Goal: Check status: Check status

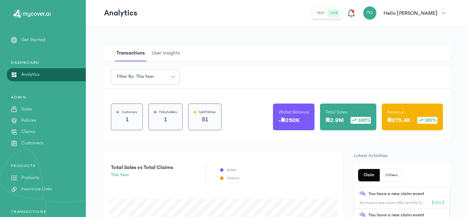
scroll to position [77, 0]
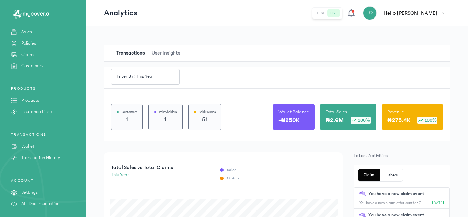
click at [31, 41] on p "Policies" at bounding box center [28, 43] width 15 height 7
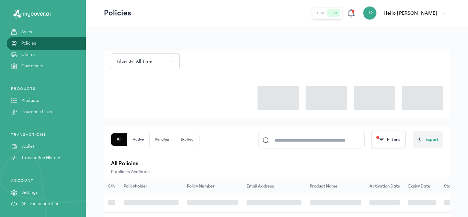
click at [237, 93] on div at bounding box center [277, 95] width 332 height 46
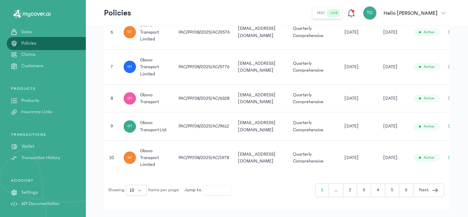
scroll to position [356, 0]
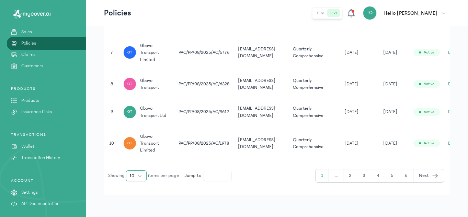
click at [141, 175] on button "10" at bounding box center [136, 176] width 21 height 11
drag, startPoint x: 140, startPoint y: 177, endPoint x: 138, endPoint y: 168, distance: 9.1
click at [139, 174] on button "10" at bounding box center [136, 176] width 21 height 11
click at [143, 176] on button "10" at bounding box center [136, 176] width 21 height 11
click at [139, 163] on li "100" at bounding box center [136, 161] width 18 height 11
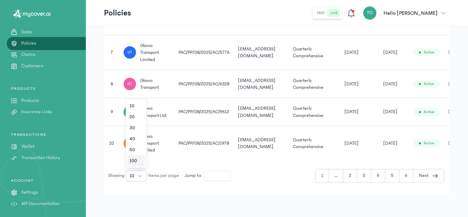
scroll to position [200, 0]
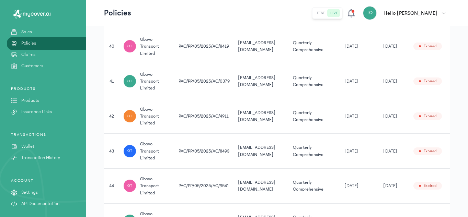
scroll to position [1464, 0]
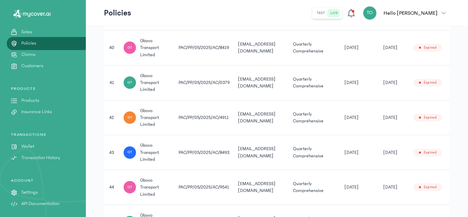
click at [276, 48] on td "[EMAIL_ADDRESS][DOMAIN_NAME]" at bounding box center [261, 48] width 55 height 35
click at [169, 49] on span "gbovo transport limited" at bounding box center [155, 47] width 30 height 21
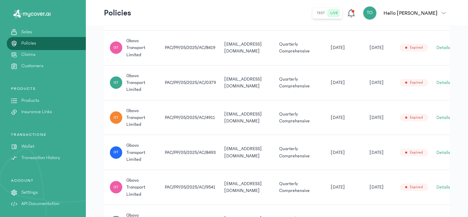
scroll to position [0, 24]
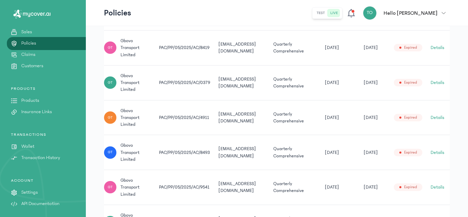
click at [441, 47] on button "Details" at bounding box center [438, 47] width 14 height 7
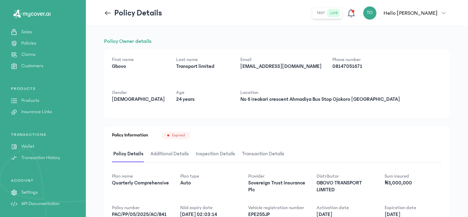
click at [290, 46] on div "Policy Owner details First name [PERSON_NAME] Last name Transport limited Email…" at bounding box center [277, 177] width 346 height 280
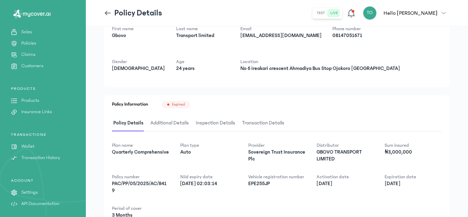
scroll to position [41, 0]
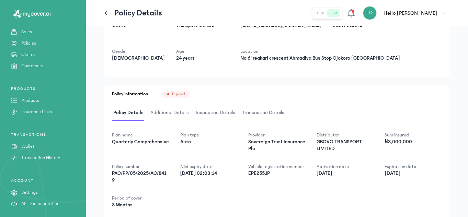
click at [321, 91] on div "Policy Information Expired" at bounding box center [277, 95] width 330 height 8
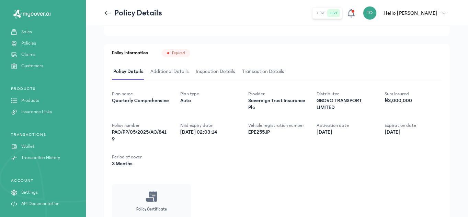
scroll to position [96, 0]
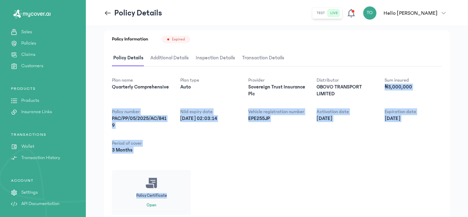
drag, startPoint x: 467, startPoint y: 71, endPoint x: 469, endPoint y: 194, distance: 123.3
click at [468, 121] on html "MyCoverAi Get Started DASHBOARD Analytics ADMIN Sales Policies Claims Customers…" at bounding box center [234, 12] width 468 height 217
click at [379, 184] on div "Plan name Quarterly Comprehensive Plan type Auto Provider Sovereign Trust Insur…" at bounding box center [277, 146] width 330 height 138
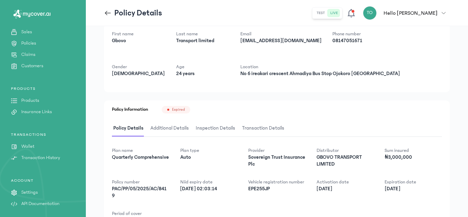
scroll to position [0, 0]
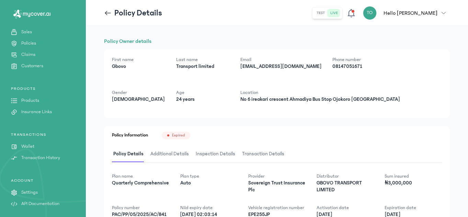
click at [175, 136] on span "Expired" at bounding box center [178, 135] width 13 height 5
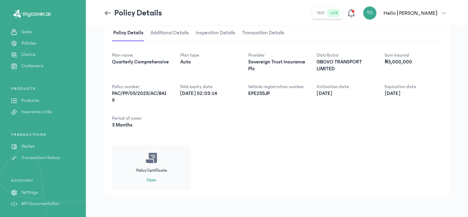
scroll to position [122, 0]
